Goal: Task Accomplishment & Management: Manage account settings

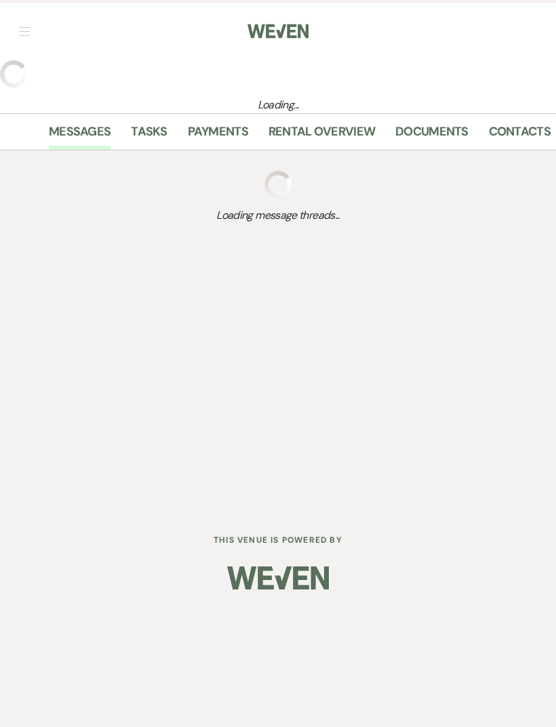
click at [28, 36] on span "button" at bounding box center [24, 35] width 11 height 1
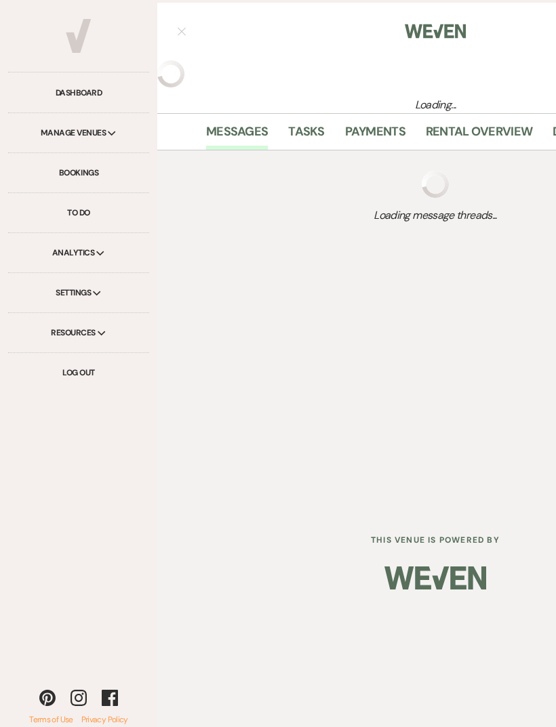
click at [94, 96] on link "Dashboard" at bounding box center [78, 93] width 141 height 40
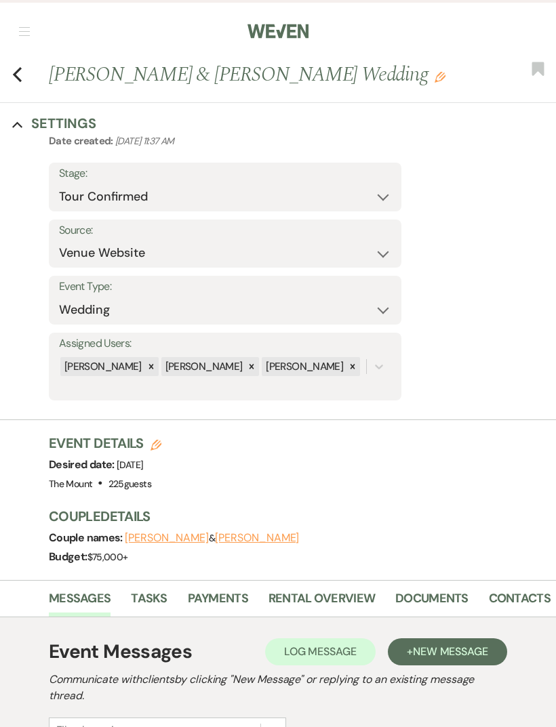
click at [16, 69] on icon "Previous" at bounding box center [17, 74] width 10 height 16
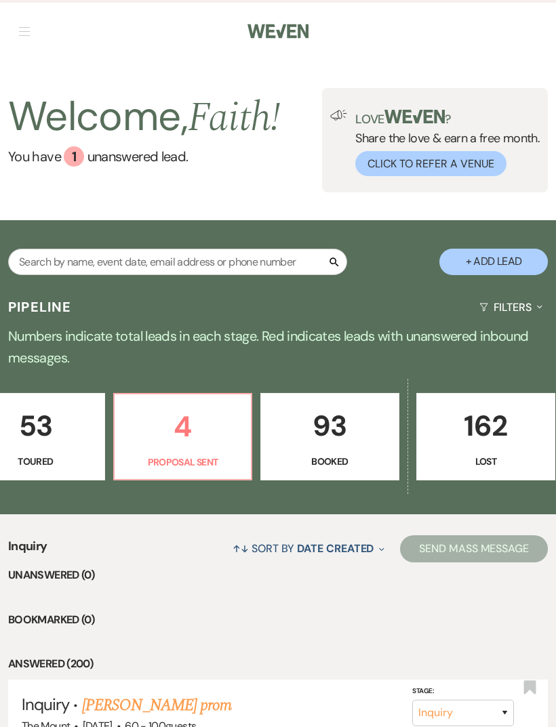
scroll to position [0, 638]
click at [344, 440] on p "93" at bounding box center [330, 425] width 121 height 45
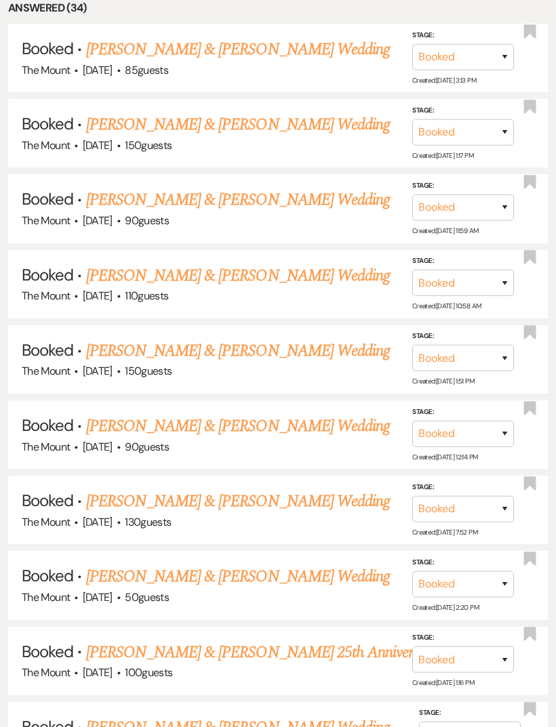
scroll to position [613, 0]
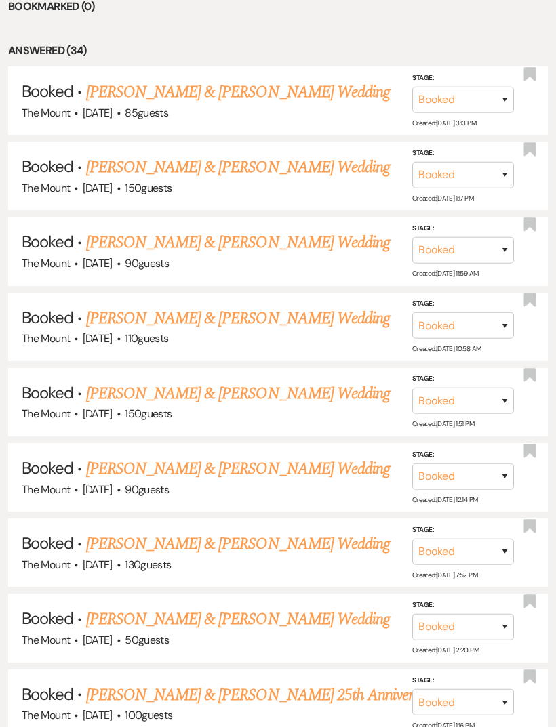
click at [243, 243] on link "Jared Kahn & Jordan Boyle's Wedding" at bounding box center [238, 242] width 304 height 24
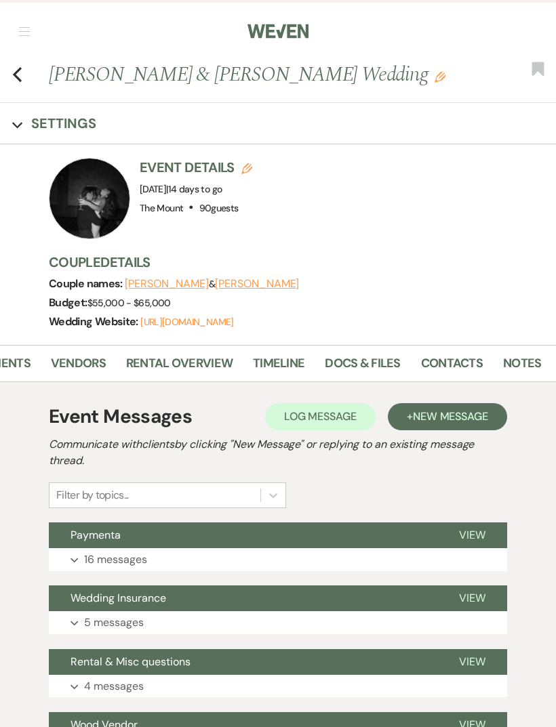
scroll to position [0, 217]
click at [361, 369] on link "Docs & Files" at bounding box center [362, 368] width 75 height 28
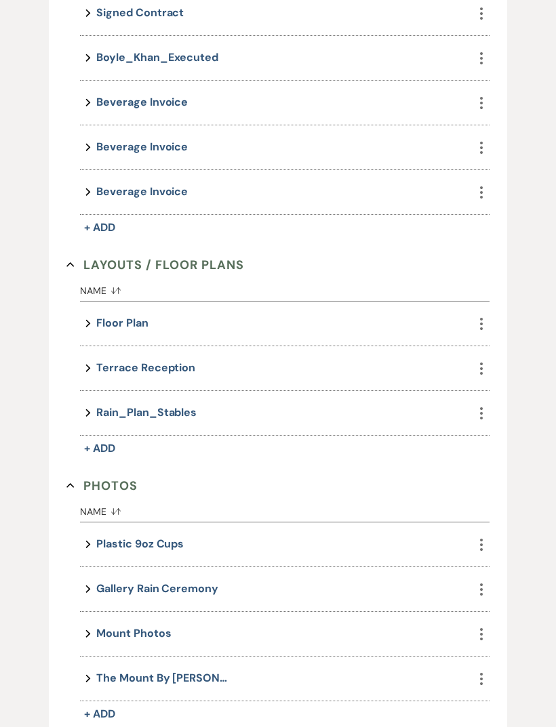
scroll to position [979, 0]
click at [136, 327] on button "Floor Plan" at bounding box center [122, 323] width 52 height 18
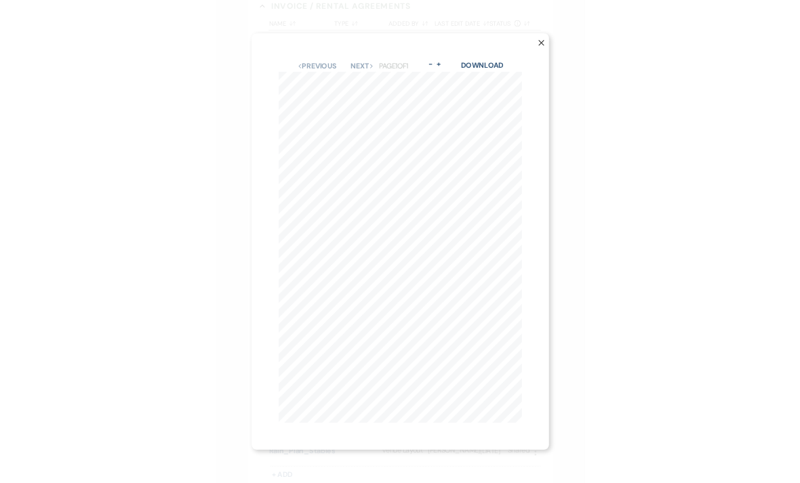
scroll to position [1101, 0]
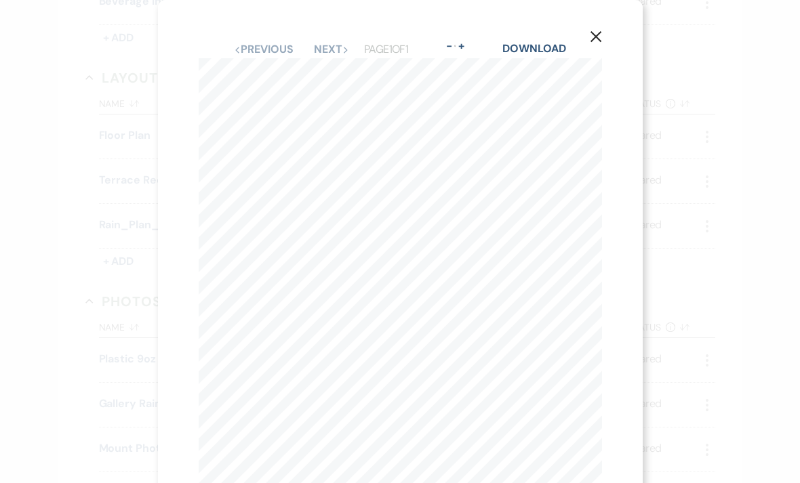
click at [555, 147] on div "X Previous Previous Next Next Page 1 of 1 - Zoom + Download" at bounding box center [400, 241] width 800 height 483
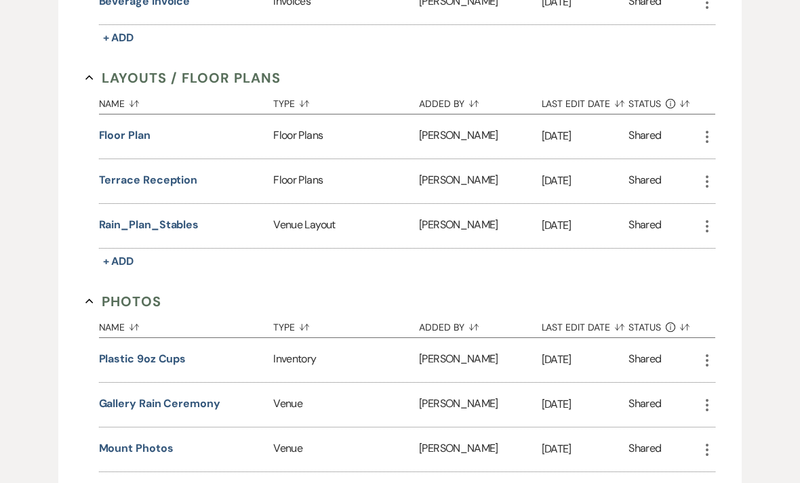
click at [144, 150] on div "Floor Plan" at bounding box center [186, 137] width 175 height 44
click at [142, 136] on button "Floor Plan" at bounding box center [125, 135] width 52 height 16
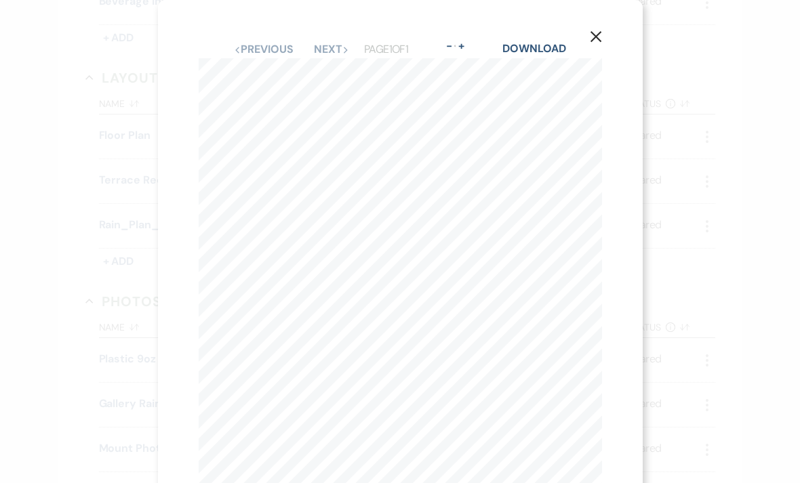
click at [179, 489] on div "X Previous Previous Next Next Page 1 of 1 - Zoom + Download" at bounding box center [400, 314] width 485 height 628
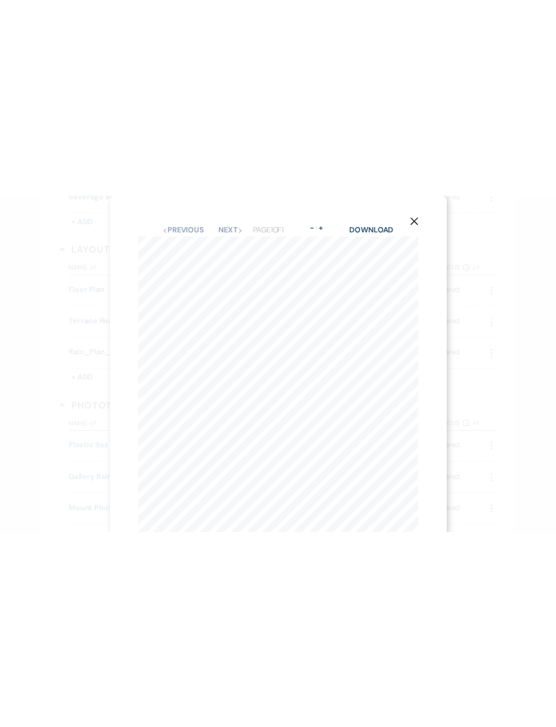
scroll to position [979, 0]
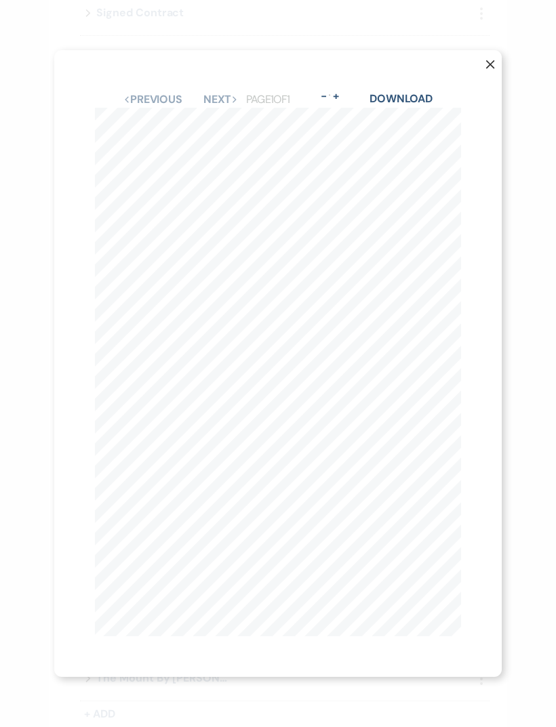
click at [487, 69] on use "button" at bounding box center [490, 64] width 9 height 9
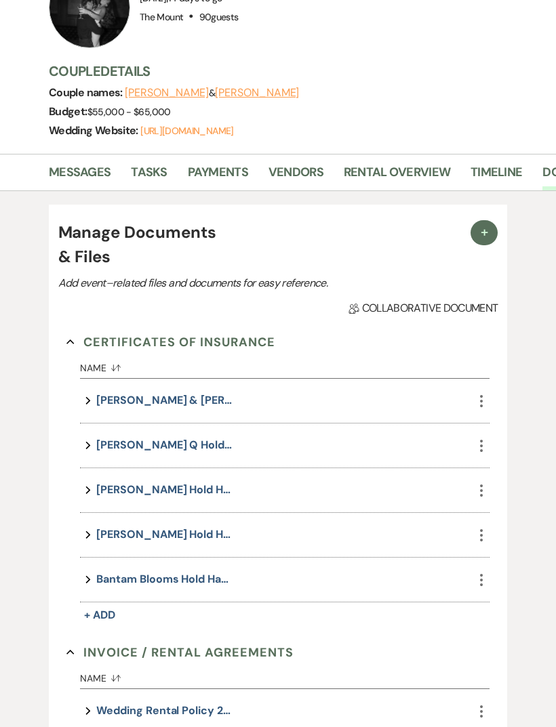
scroll to position [0, 0]
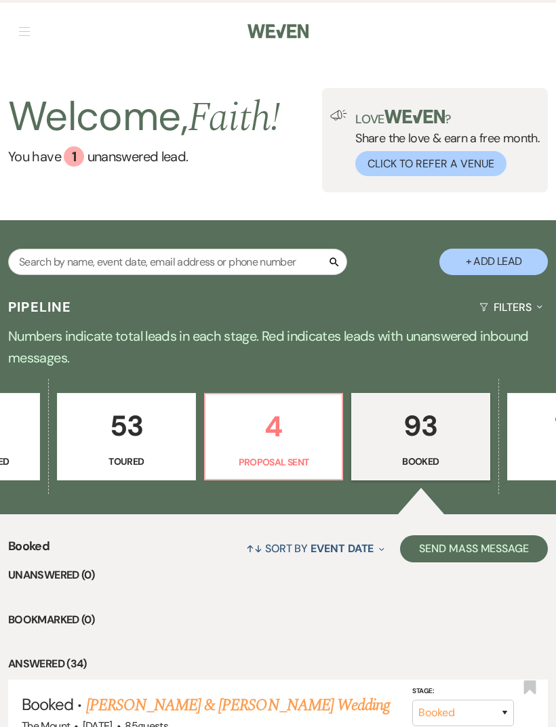
scroll to position [0, 550]
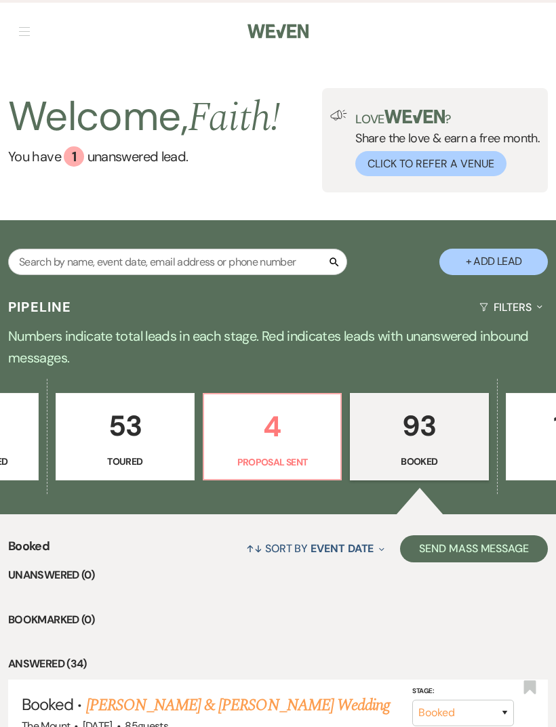
click at [287, 440] on p "4" at bounding box center [272, 426] width 120 height 45
select select "6"
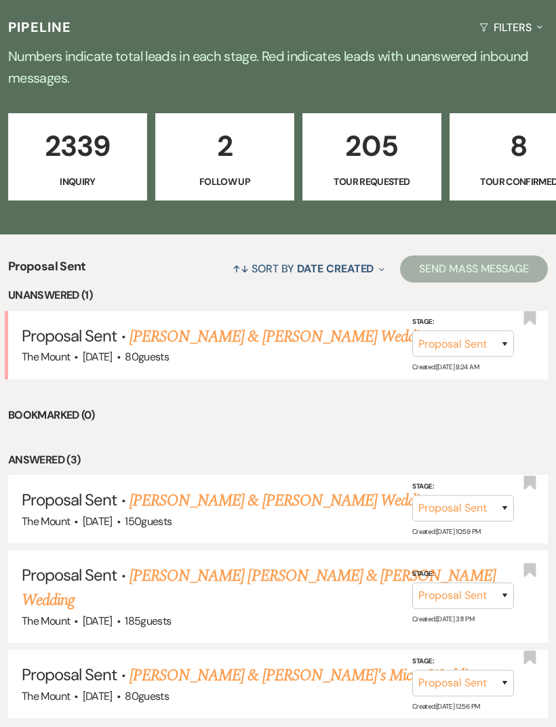
scroll to position [316, 0]
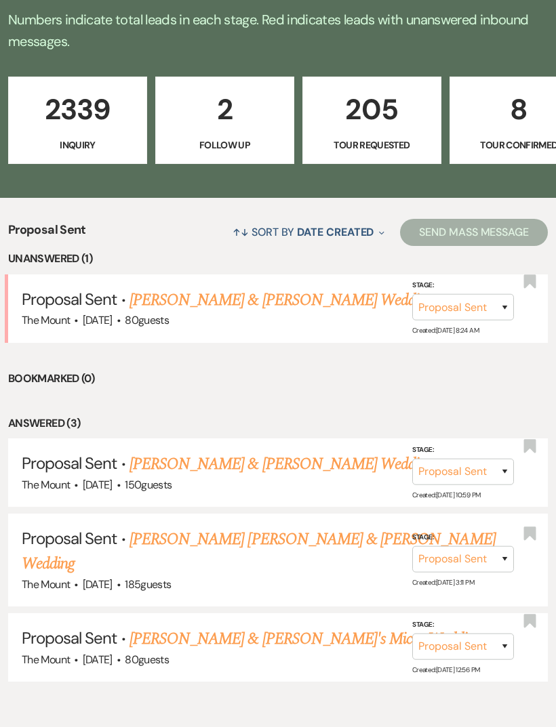
click at [317, 534] on link "Jackson Corrigan & Cat Sheehan's Wedding" at bounding box center [259, 551] width 474 height 49
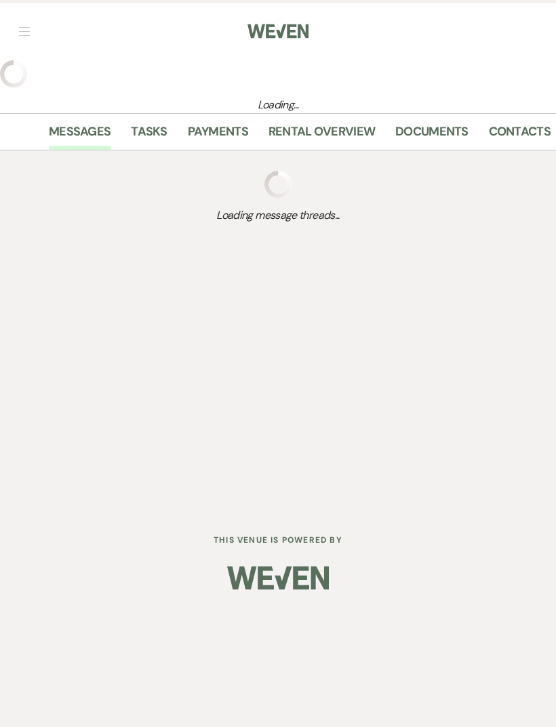
select select "6"
select select "5"
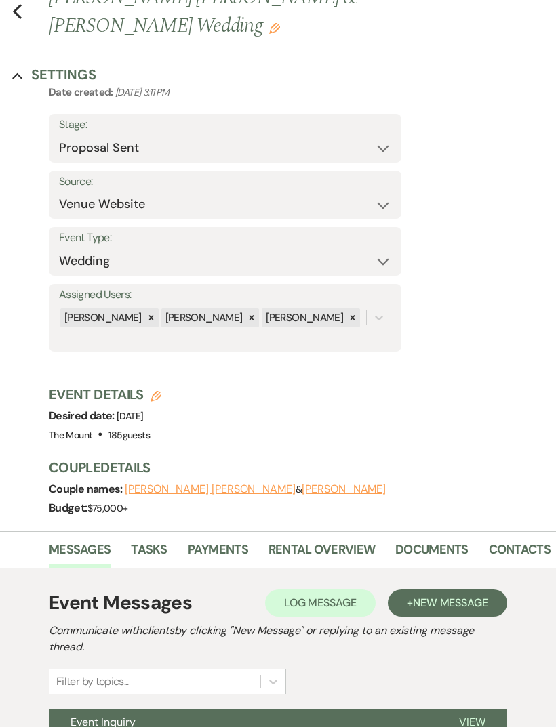
scroll to position [152, 0]
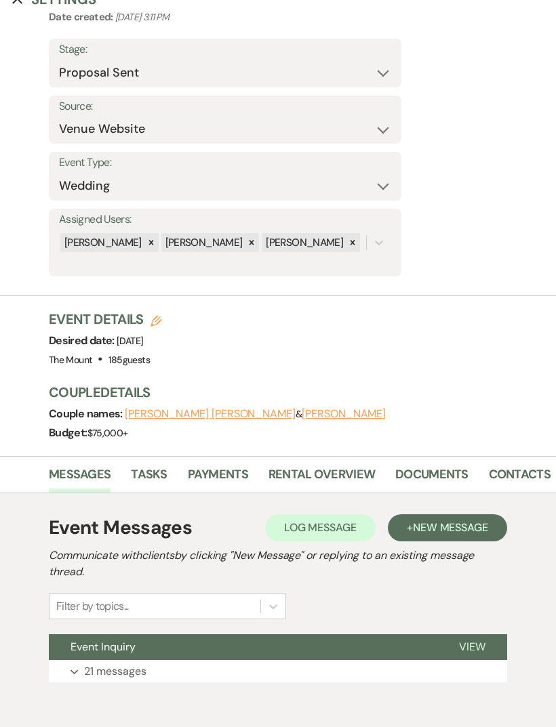
click at [110, 660] on button "Expand 21 messages" at bounding box center [278, 671] width 458 height 23
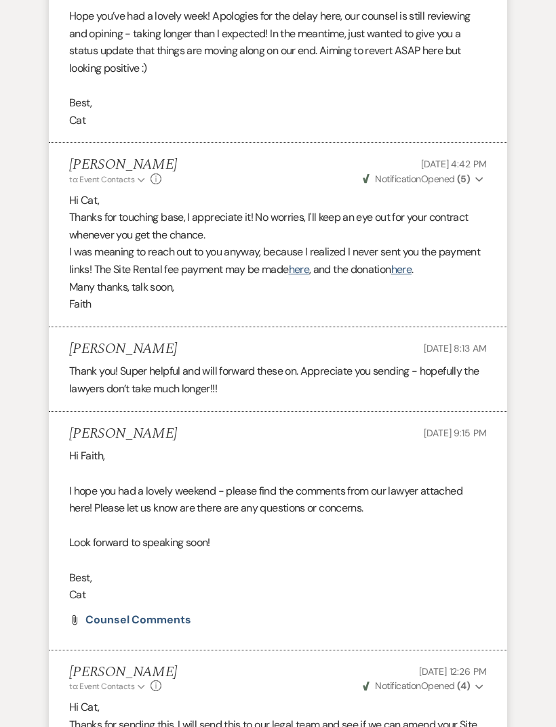
scroll to position [4319, 0]
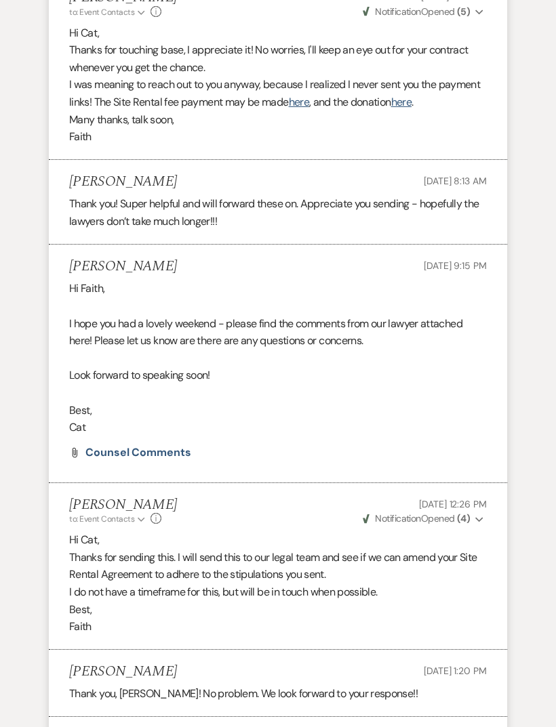
click at [167, 445] on span "Counsel comments" at bounding box center [138, 452] width 106 height 14
